Goal: Register for event/course

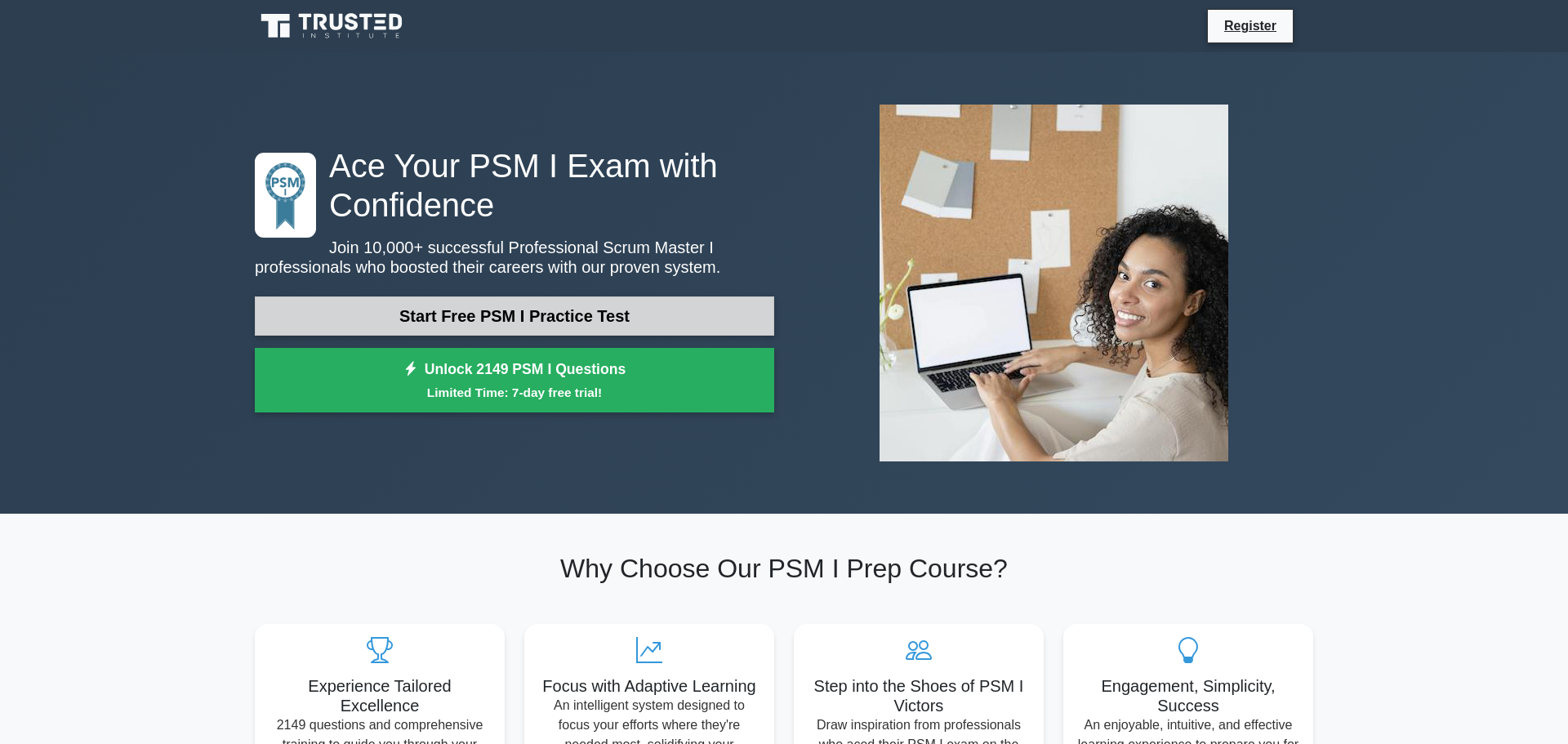
click at [502, 315] on link "Start Free PSM I Practice Test" at bounding box center [515, 317] width 520 height 40
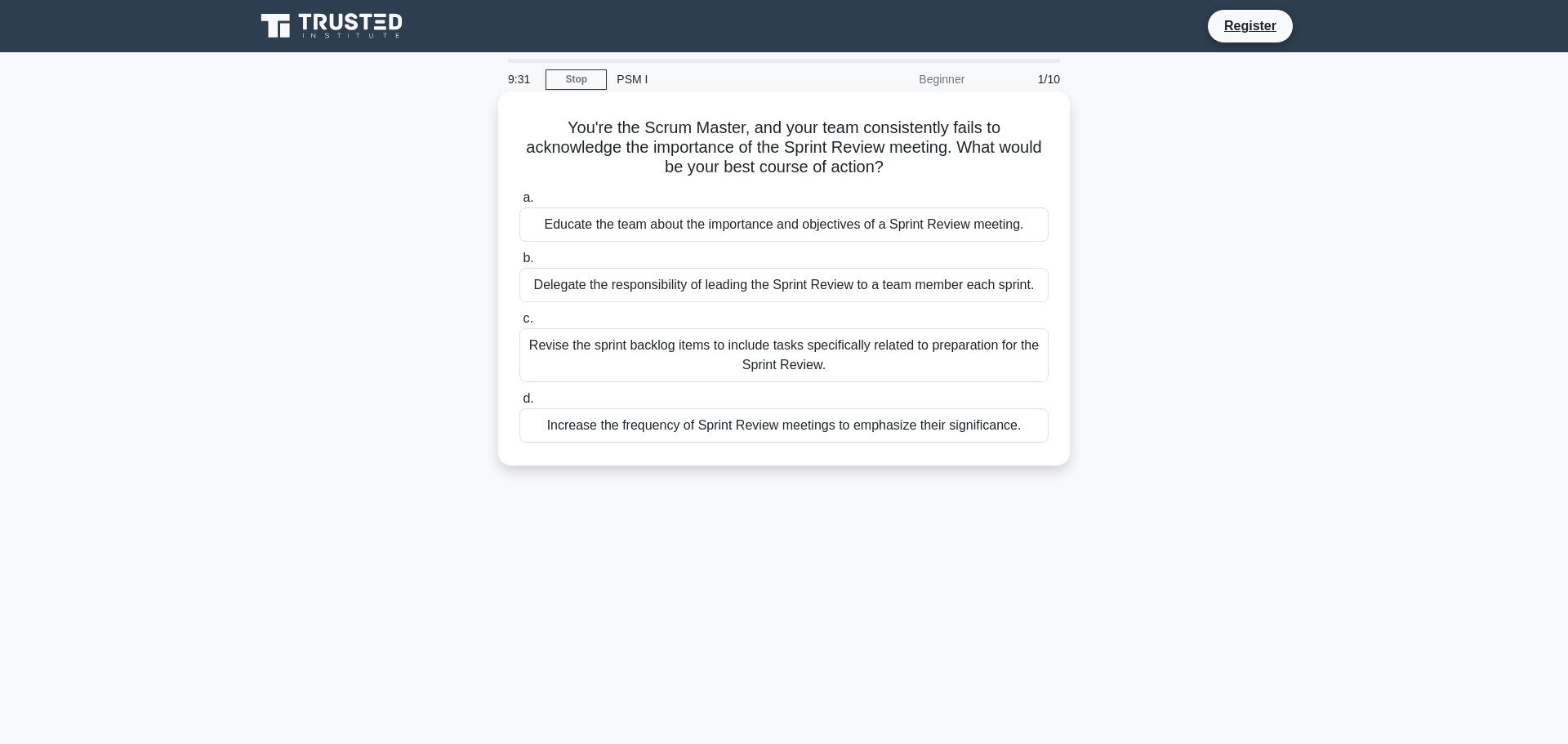
click at [671, 223] on div "Educate the team about the importance and objectives of a Sprint Review meeting." at bounding box center [784, 225] width 529 height 34
click at [520, 203] on input "a. Educate the team about the importance and objectives of a Sprint Review meet…" at bounding box center [520, 198] width 0 height 11
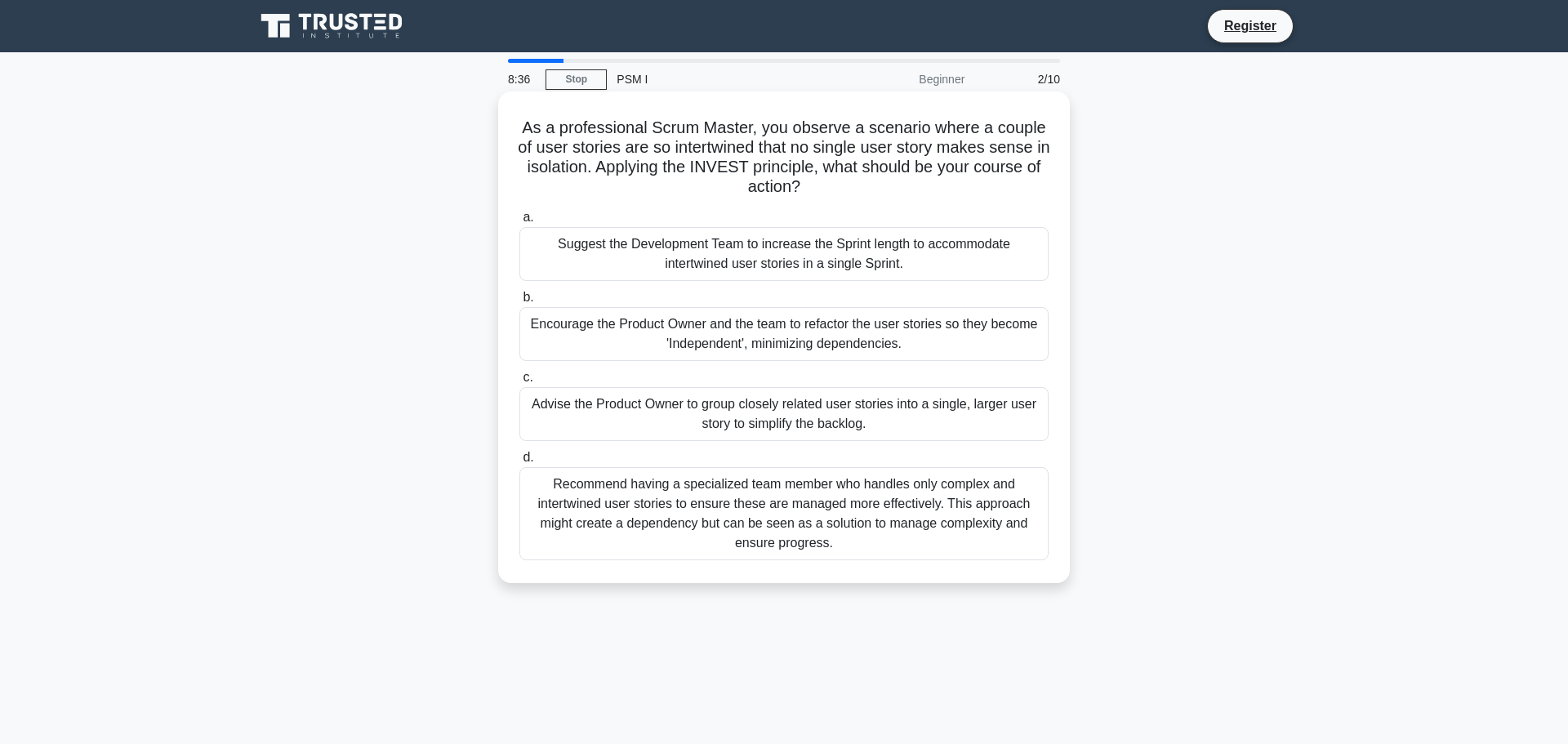
click at [804, 332] on div "Encourage the Product Owner and the team to refactor the user stories so they b…" at bounding box center [784, 334] width 529 height 54
click at [520, 303] on input "b. Encourage the Product Owner and the team to refactor the user stories so the…" at bounding box center [520, 298] width 0 height 11
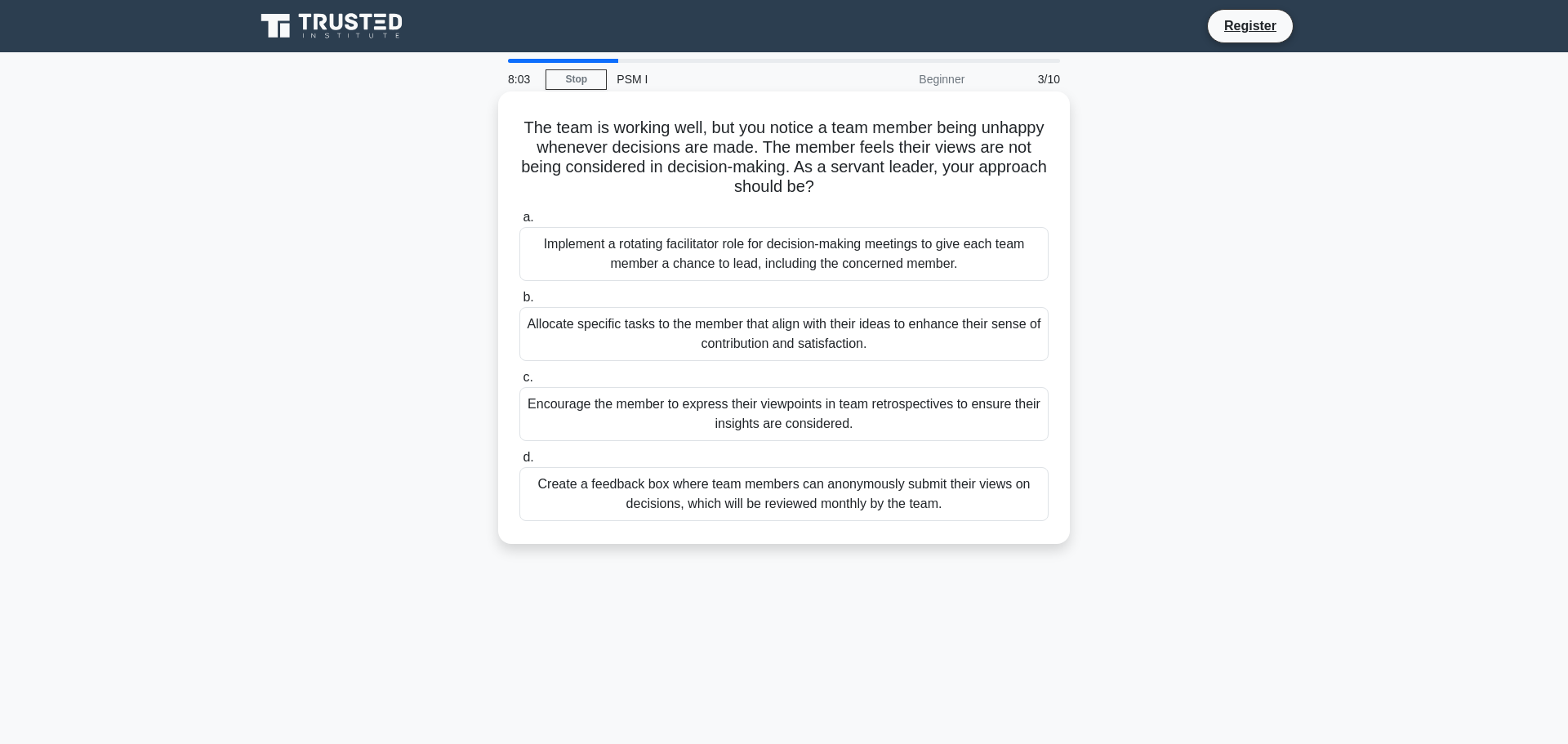
click at [766, 411] on div "Encourage the member to express their viewpoints in team retrospectives to ensu…" at bounding box center [784, 414] width 529 height 54
click at [520, 383] on input "c. Encourage the member to express their viewpoints in team retrospectives to e…" at bounding box center [520, 378] width 0 height 11
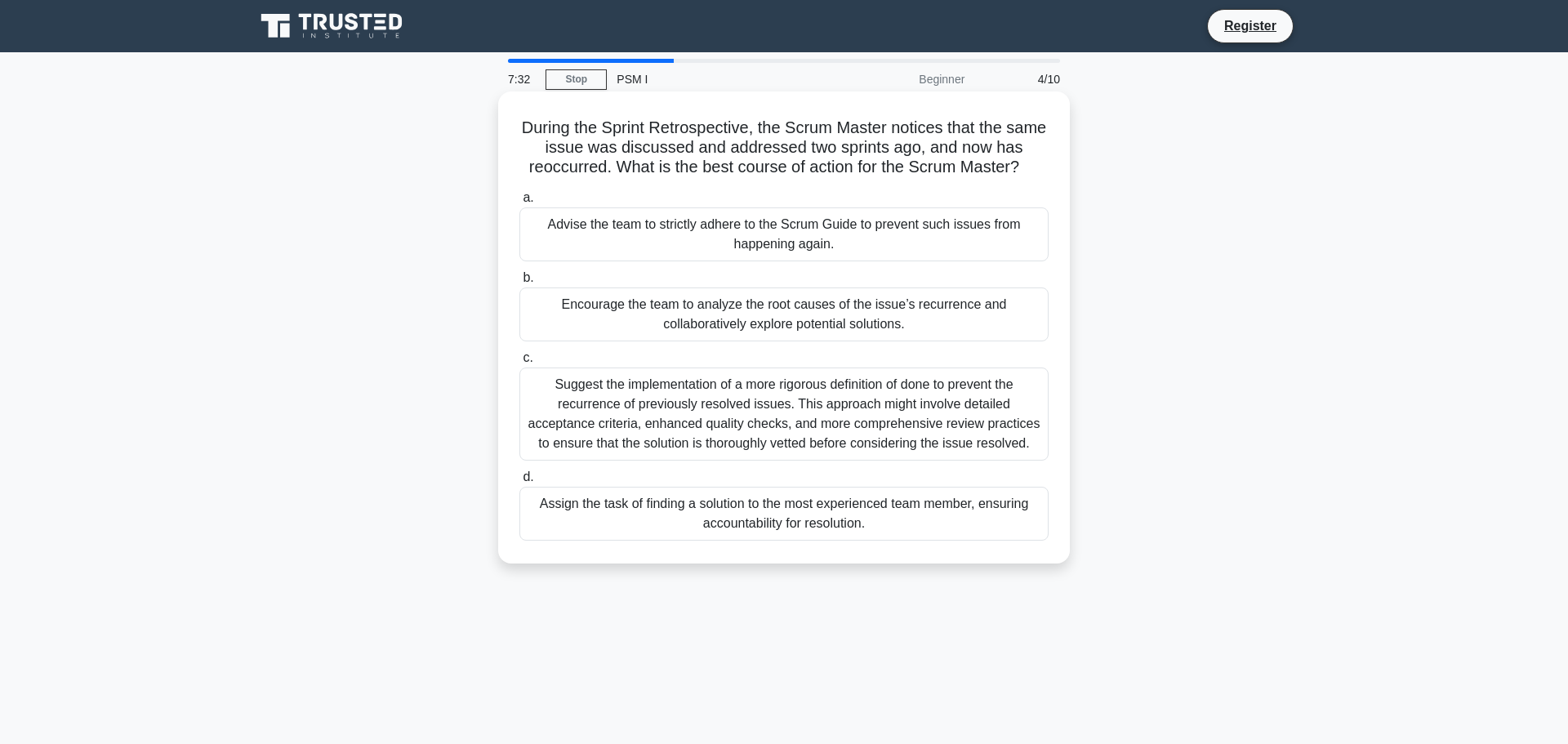
click at [807, 310] on div "Encourage the team to analyze the root causes of the issue’s recurrence and col…" at bounding box center [784, 315] width 529 height 54
click at [520, 283] on input "b. Encourage the team to analyze the root causes of the issue’s recurrence and …" at bounding box center [520, 278] width 0 height 11
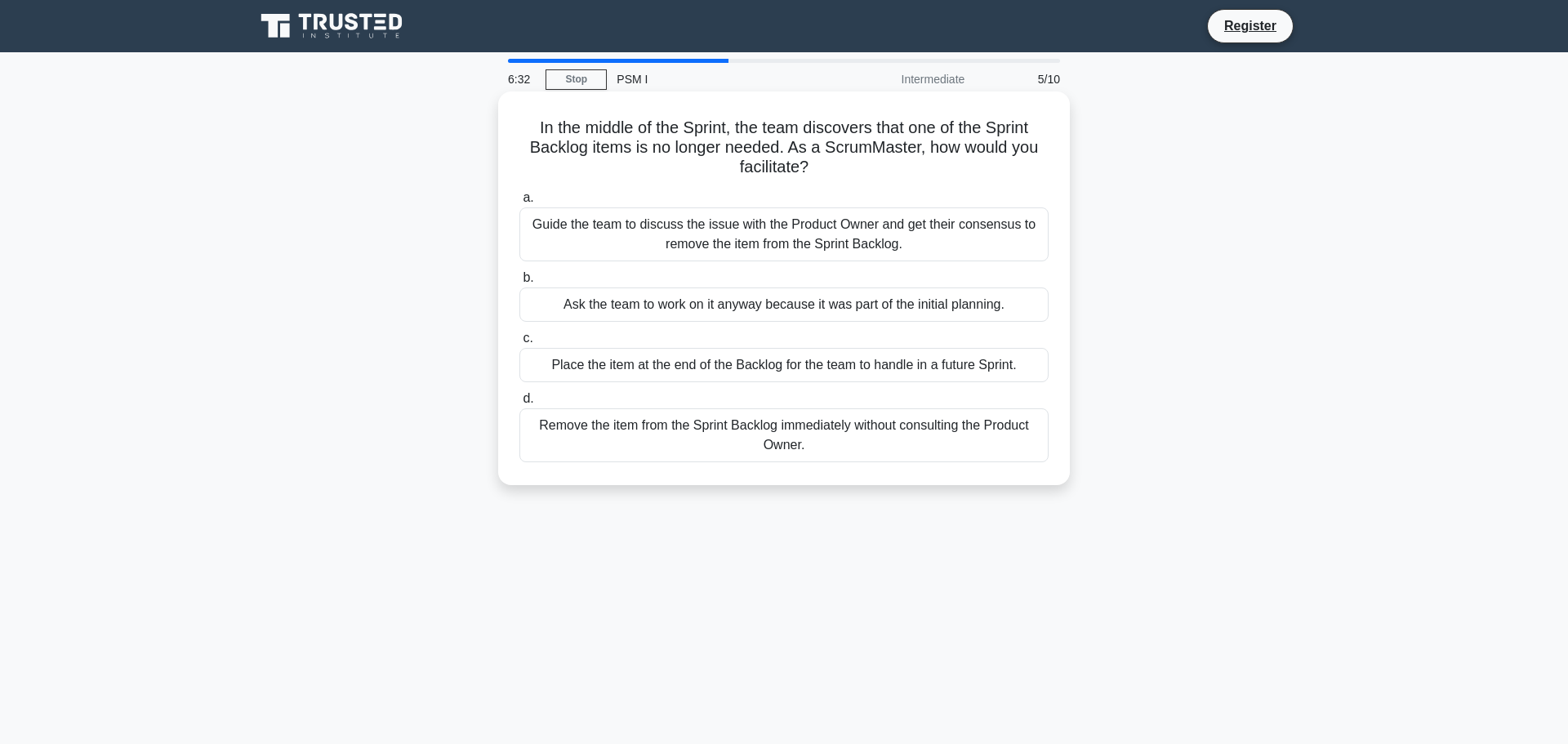
click at [802, 435] on div "Remove the item from the Sprint Backlog immediately without consulting the Prod…" at bounding box center [784, 435] width 529 height 54
click at [520, 404] on input "d. Remove the item from the Sprint Backlog immediately without consulting the P…" at bounding box center [520, 399] width 0 height 11
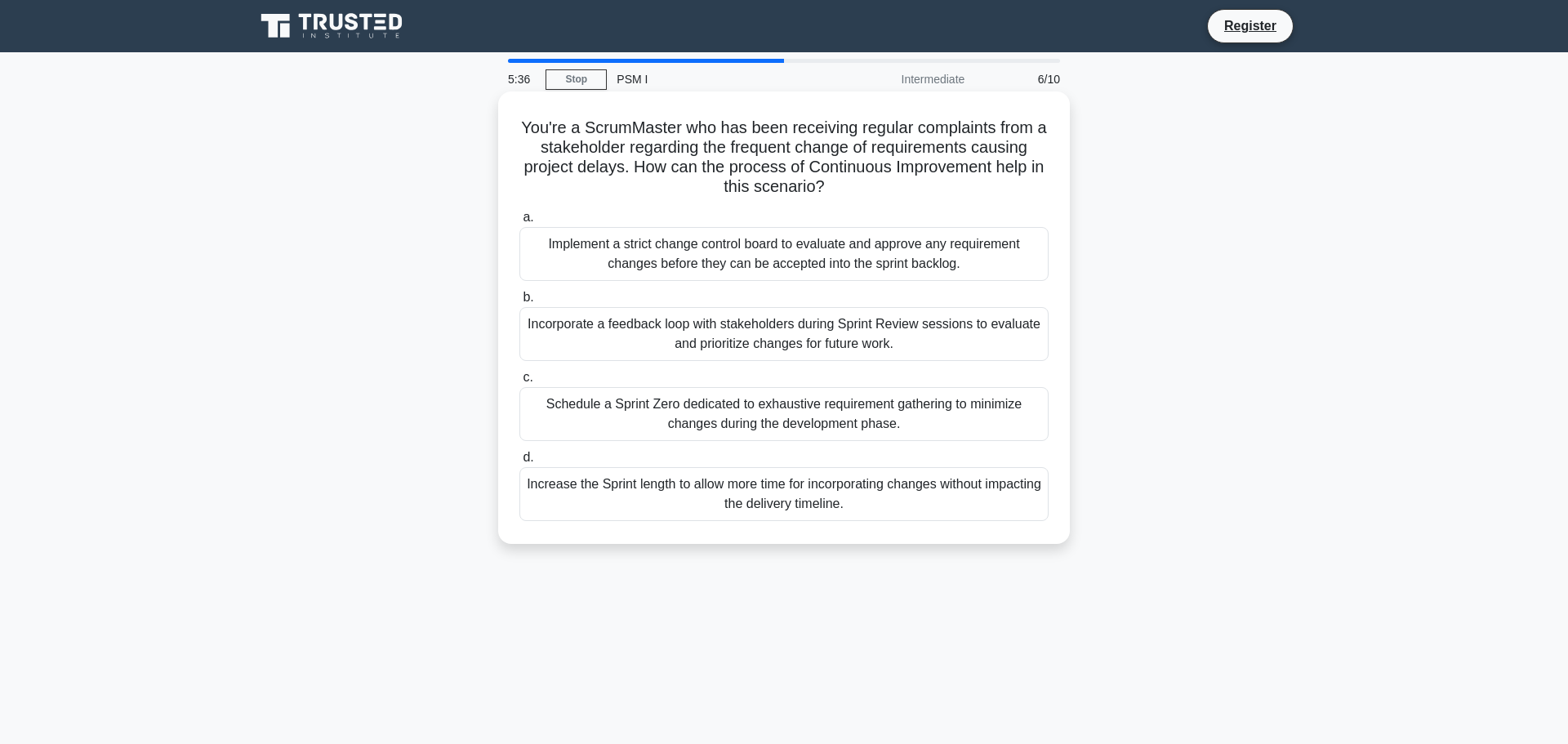
click at [772, 330] on div "Incorporate a feedback loop with stakeholders during Sprint Review sessions to …" at bounding box center [784, 334] width 529 height 54
click at [520, 303] on input "b. Incorporate a feedback loop with stakeholders during Sprint Review sessions …" at bounding box center [520, 298] width 0 height 11
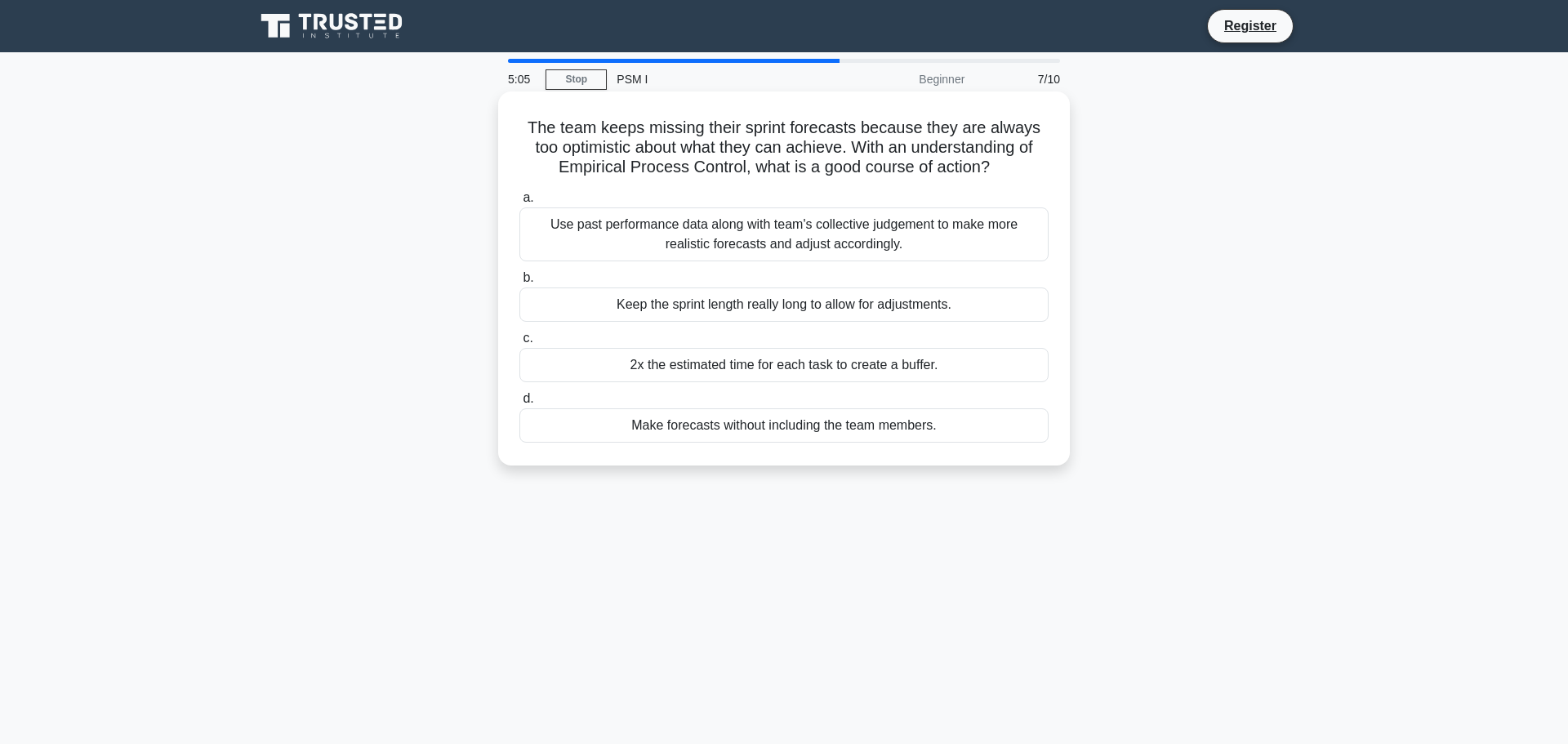
click at [786, 232] on div "Use past performance data along with team's collective judgement to make more r…" at bounding box center [784, 235] width 529 height 54
click at [520, 203] on input "a. Use past performance data along with team's collective judgement to make mor…" at bounding box center [520, 198] width 0 height 11
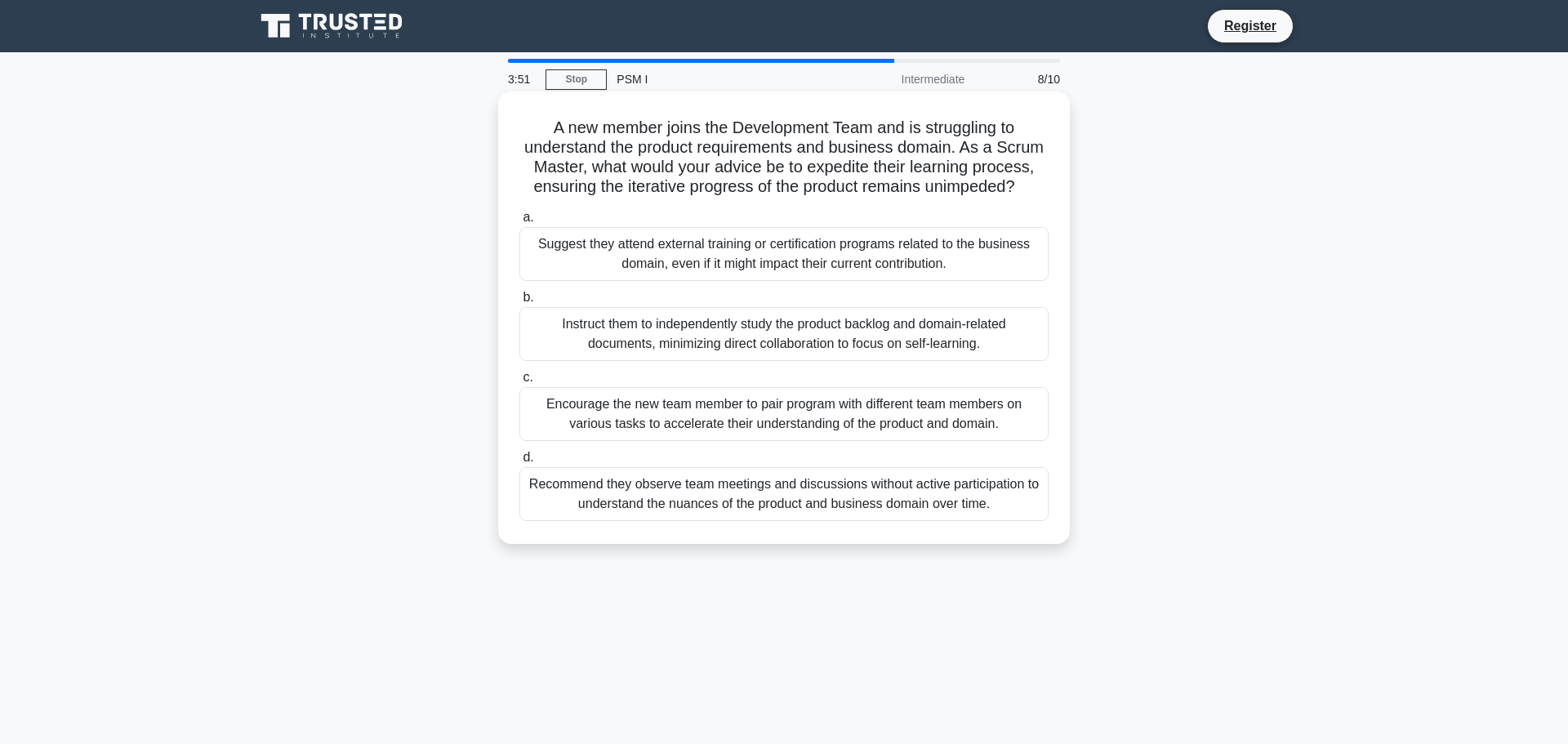
click at [729, 416] on div "Encourage the new team member to pair program with different team members on va…" at bounding box center [784, 414] width 529 height 54
click at [520, 383] on input "c. Encourage the new team member to pair program with different team members on…" at bounding box center [520, 378] width 0 height 11
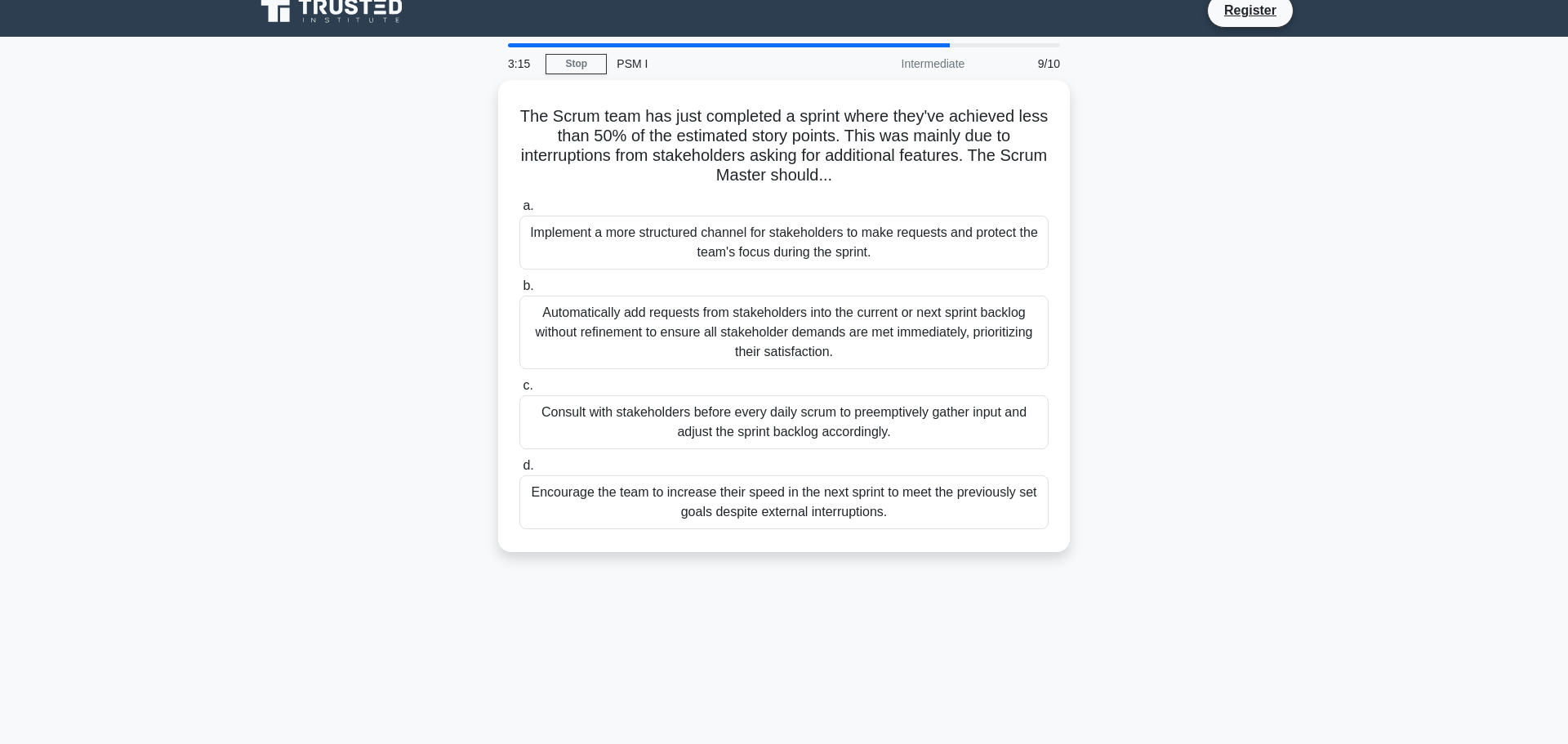
scroll to position [16, 0]
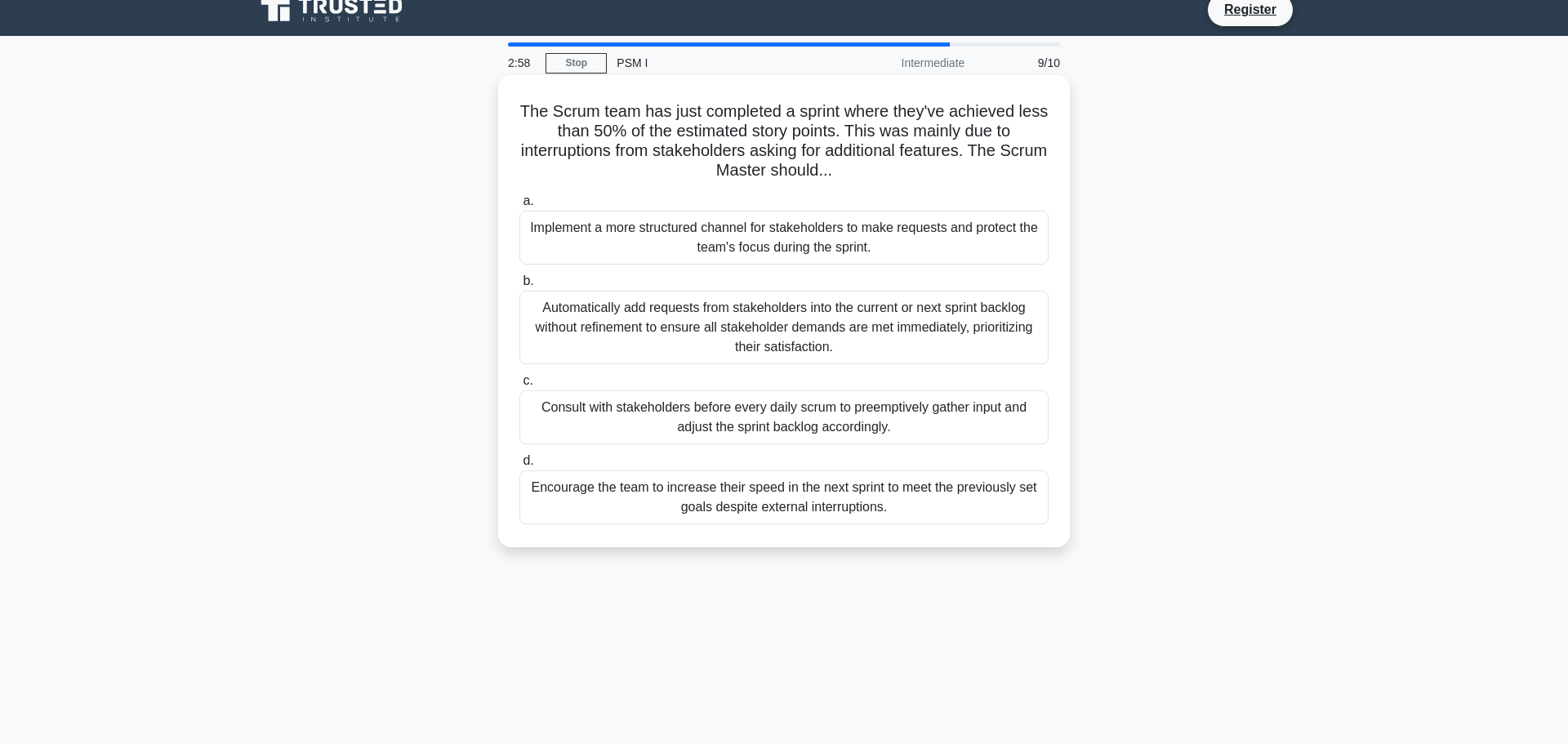
click at [750, 244] on div "Implement a more structured channel for stakeholders to make requests and prote…" at bounding box center [784, 238] width 529 height 54
click at [520, 207] on input "a. Implement a more structured channel for stakeholders to make requests and pr…" at bounding box center [520, 202] width 0 height 11
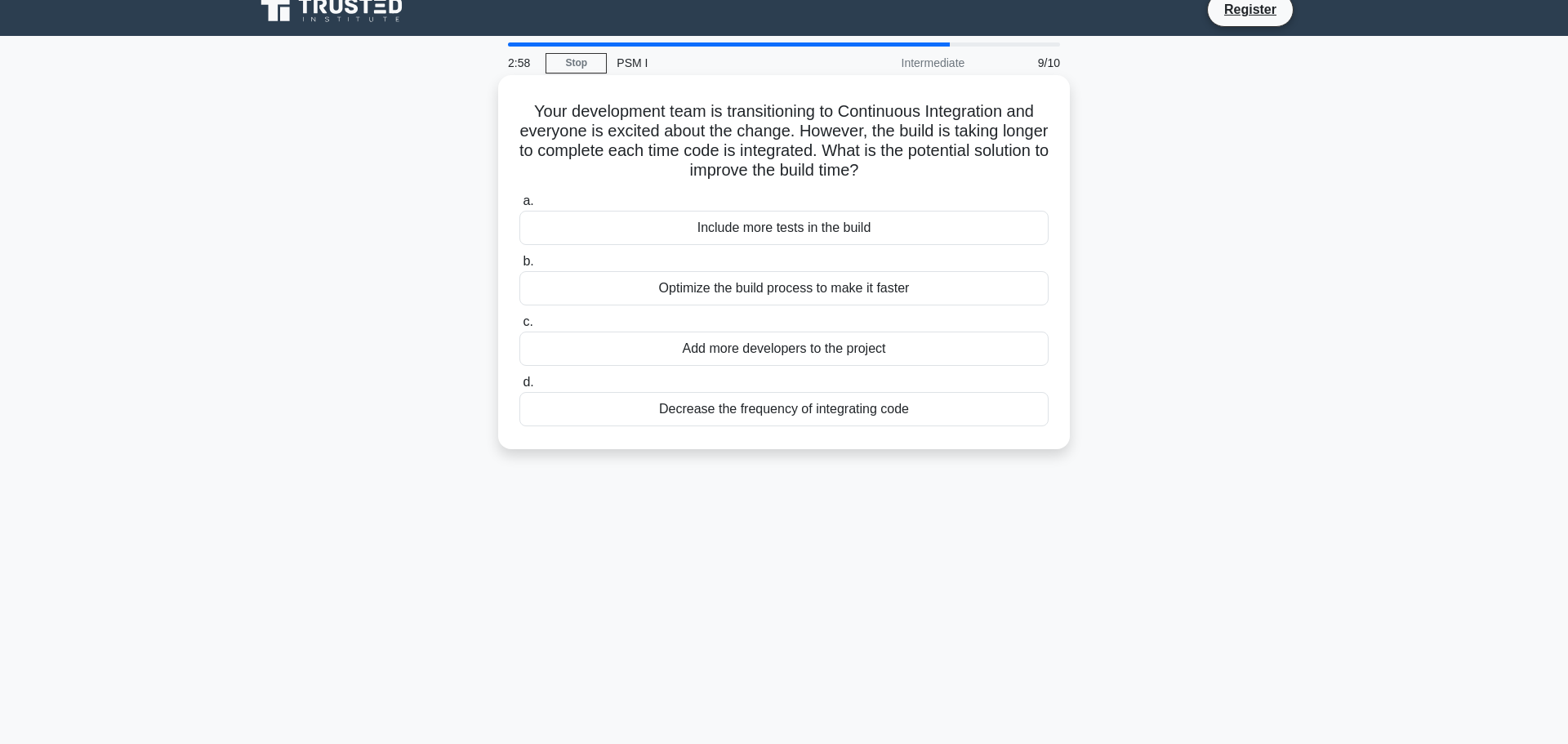
scroll to position [0, 0]
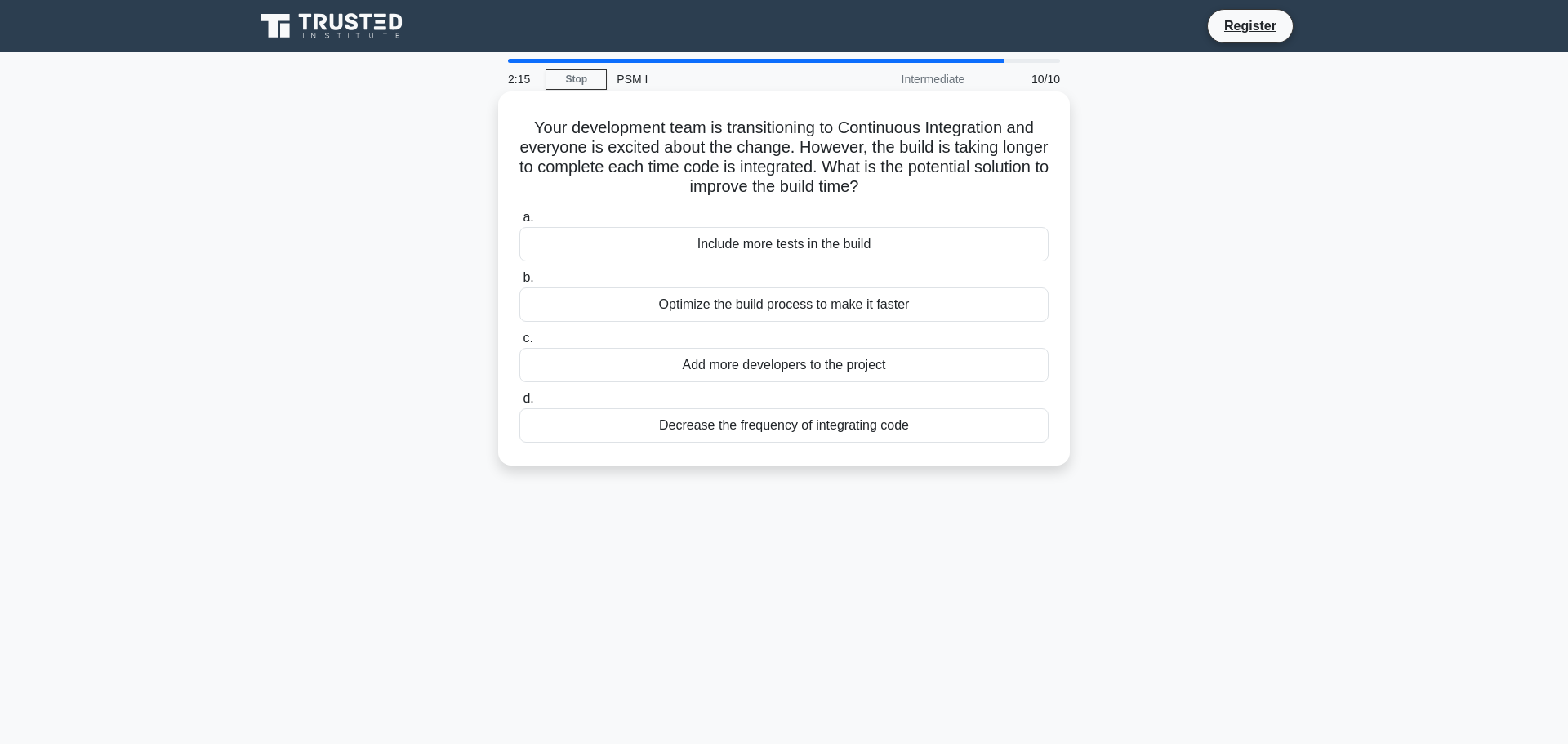
click at [750, 306] on div "Optimize the build process to make it faster" at bounding box center [784, 305] width 529 height 34
click at [520, 283] on input "b. Optimize the build process to make it faster" at bounding box center [520, 278] width 0 height 11
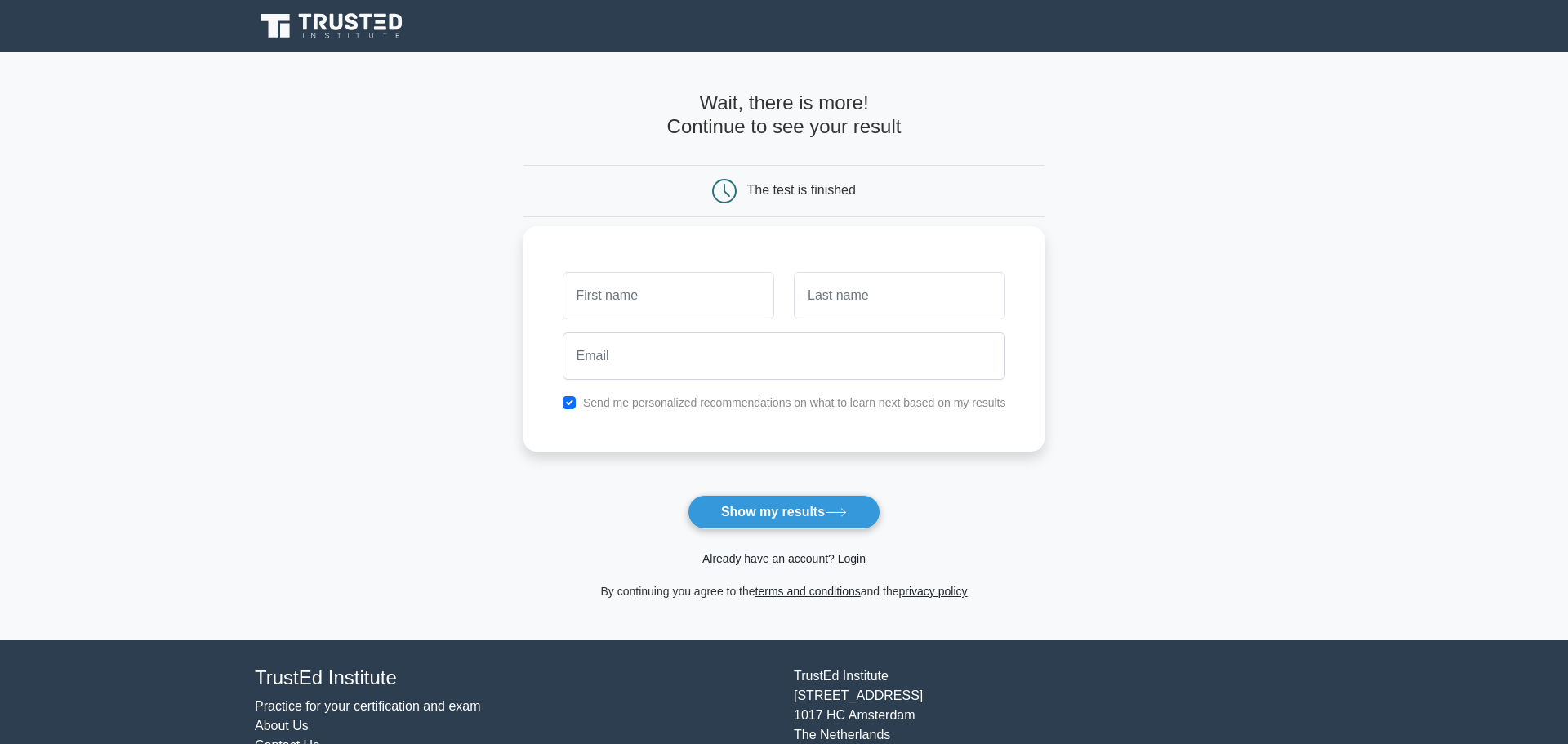
click at [653, 301] on input "text" at bounding box center [668, 295] width 211 height 48
type input "[PERSON_NAME]"
type input "Broekhuisen"
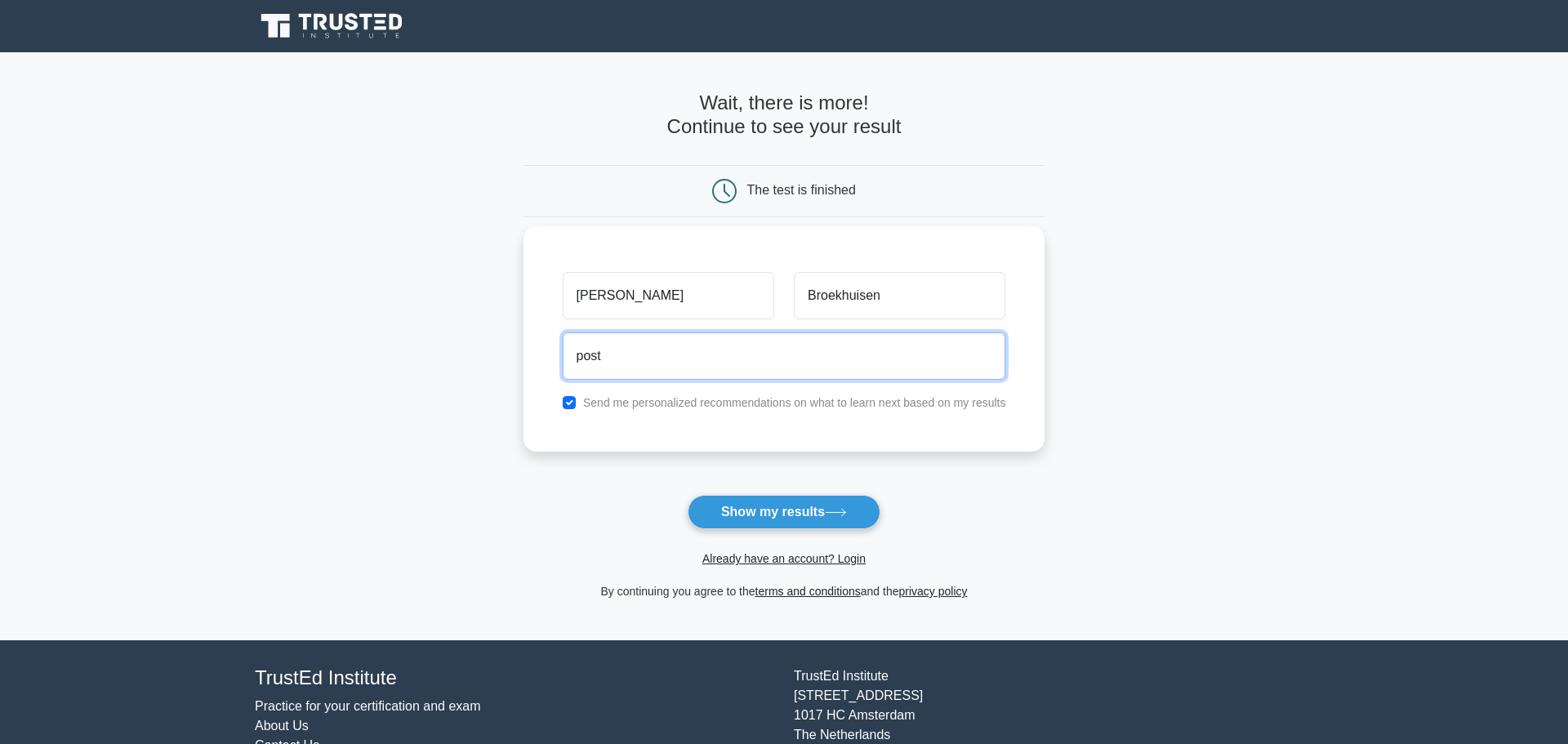
type input "[EMAIL_ADDRESS][DOMAIN_NAME]"
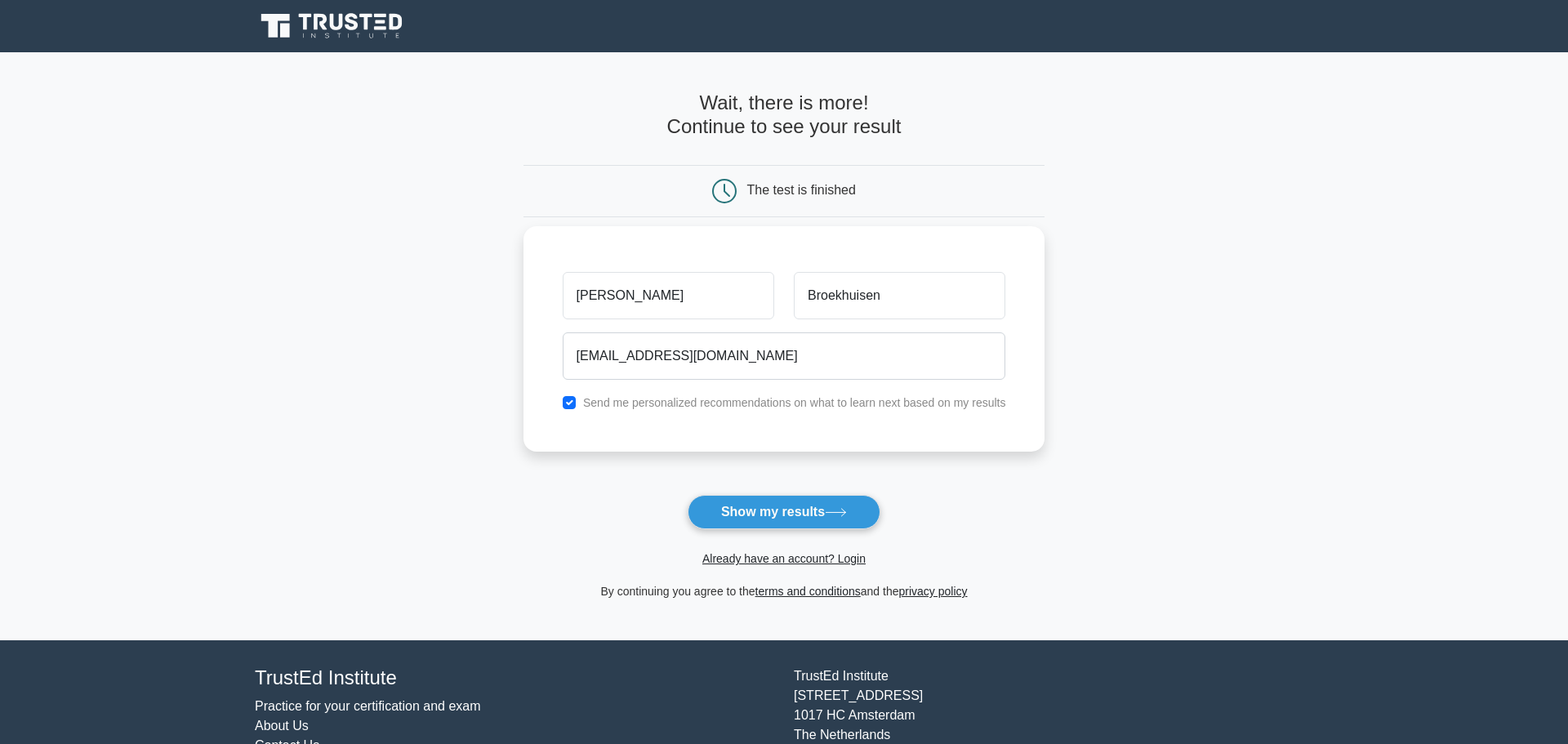
click at [581, 402] on div "Send me personalized recommendations on what to learn next based on my results" at bounding box center [784, 403] width 463 height 20
click at [568, 407] on input "checkbox" at bounding box center [569, 402] width 13 height 13
checkbox input "false"
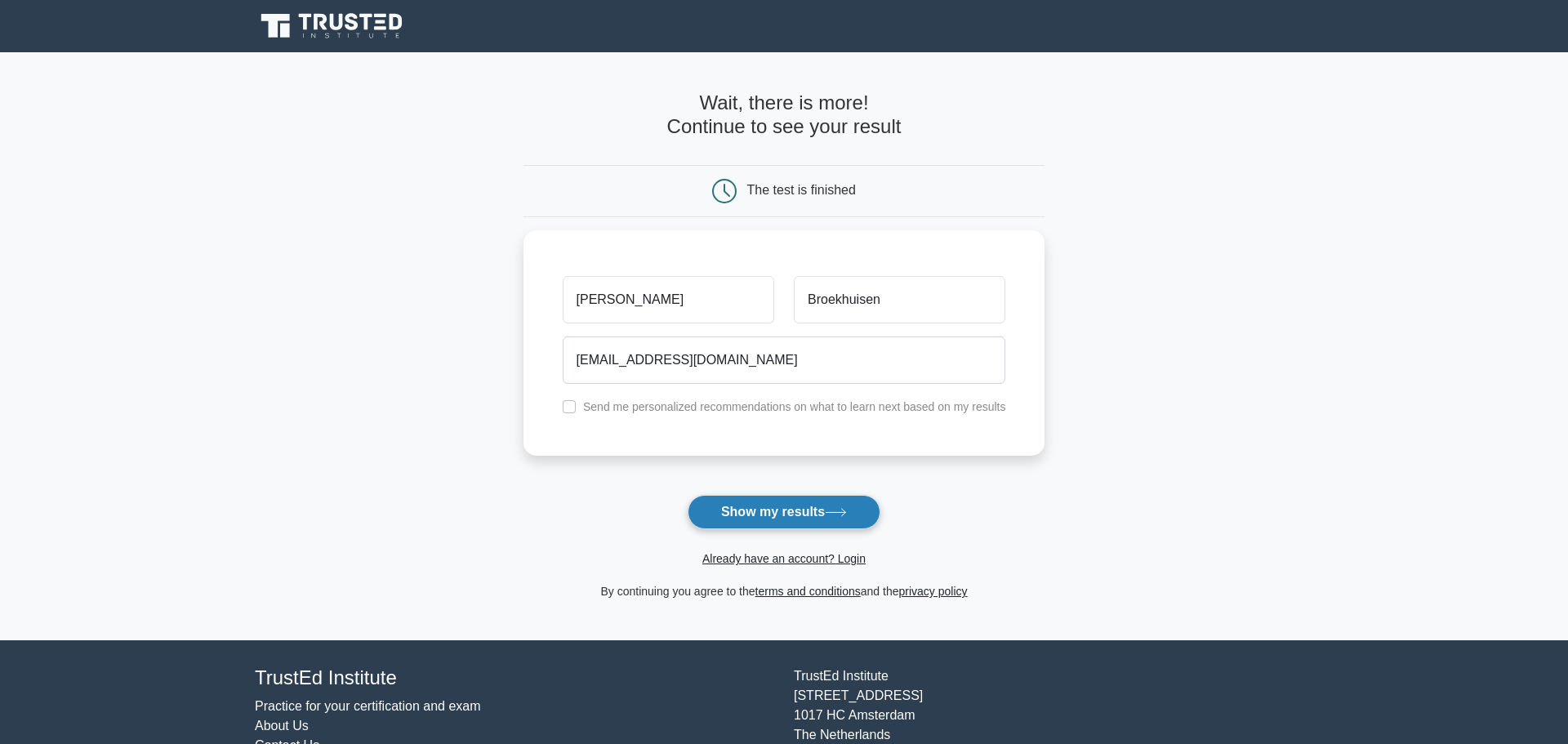
click at [794, 513] on button "Show my results" at bounding box center [784, 512] width 193 height 34
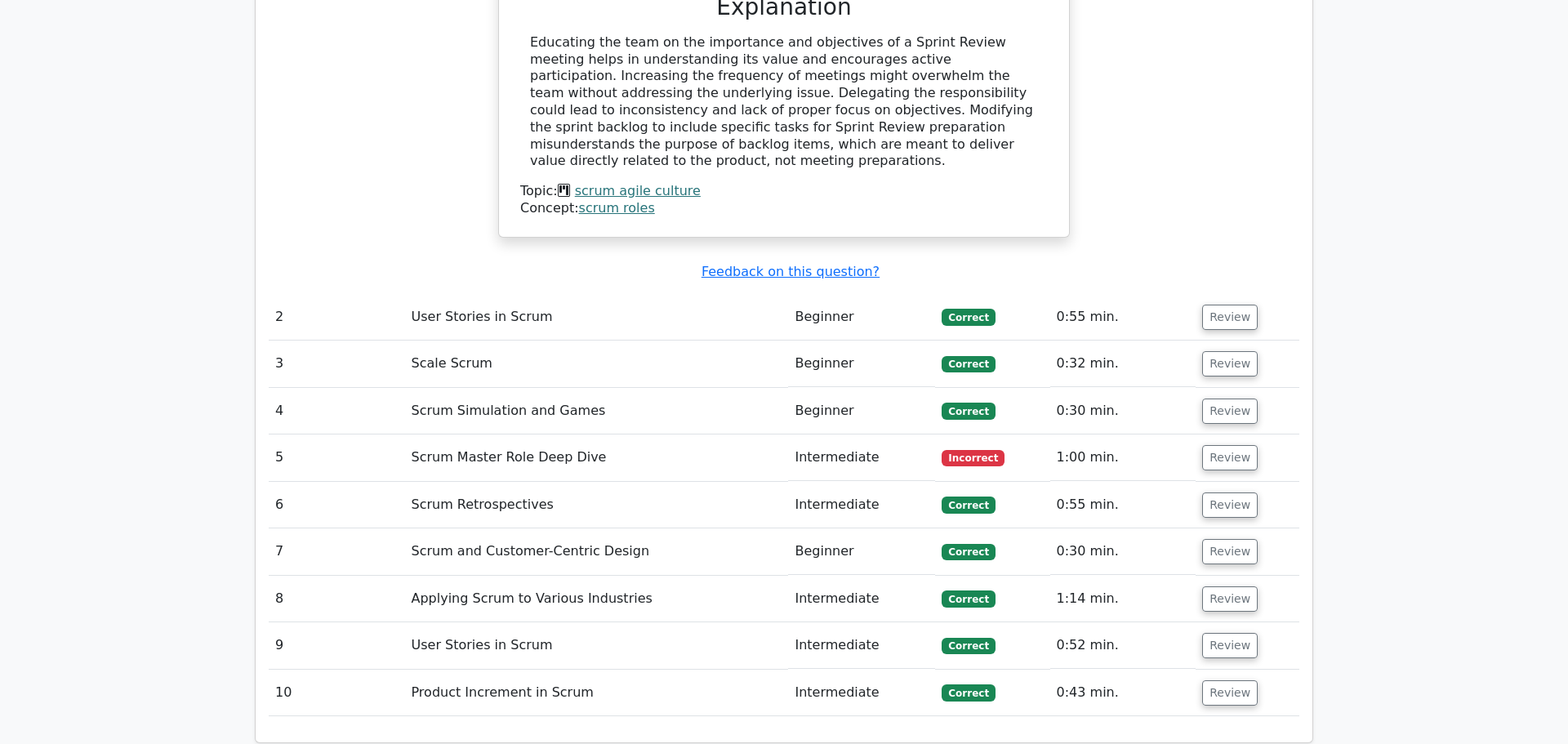
scroll to position [1988, 0]
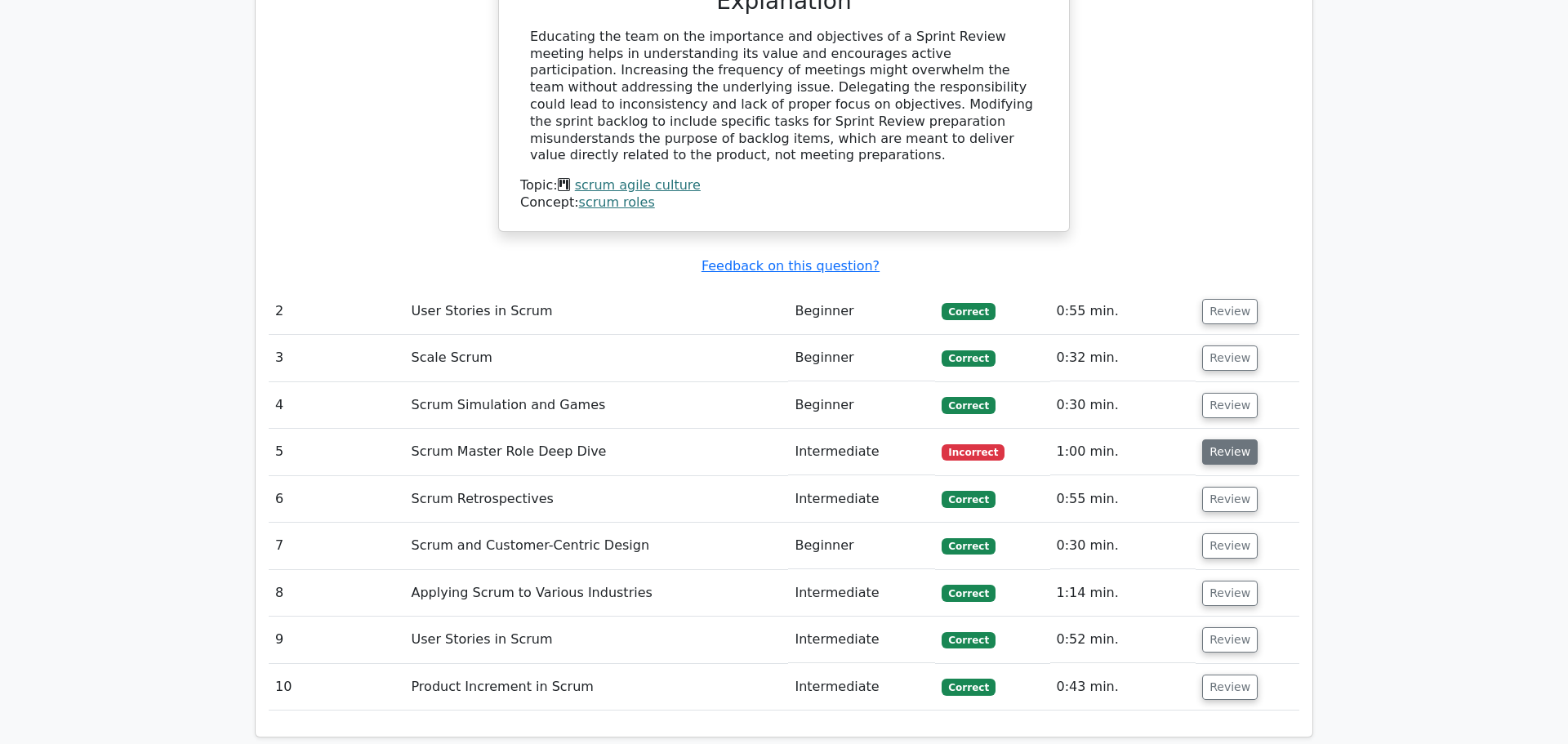
click at [1221, 440] on button "Review" at bounding box center [1231, 453] width 56 height 25
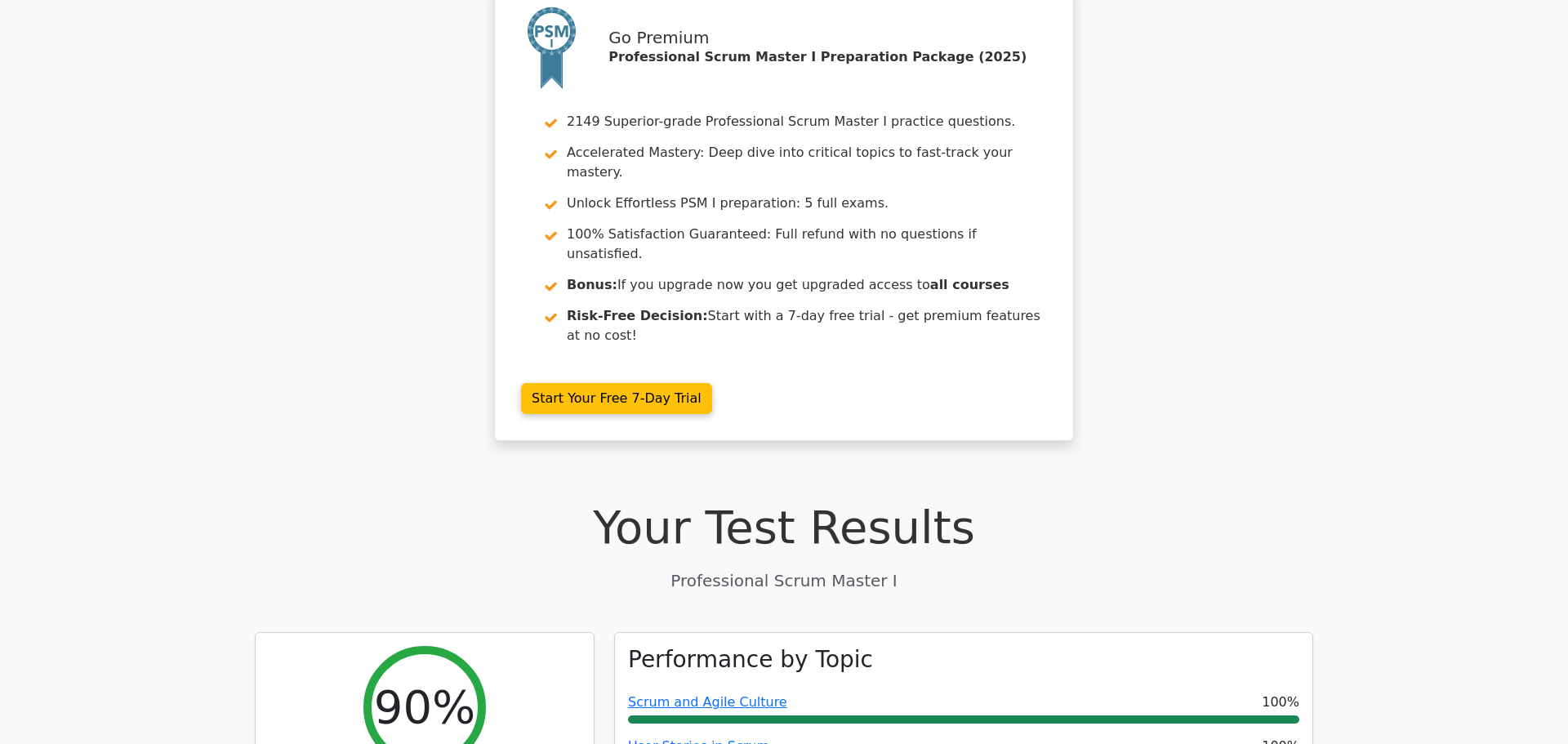
scroll to position [0, 0]
